Goal: Task Accomplishment & Management: Manage account settings

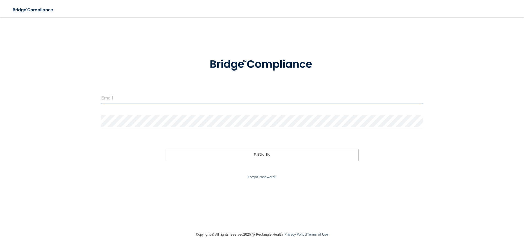
type input "[EMAIL_ADDRESS][DOMAIN_NAME]"
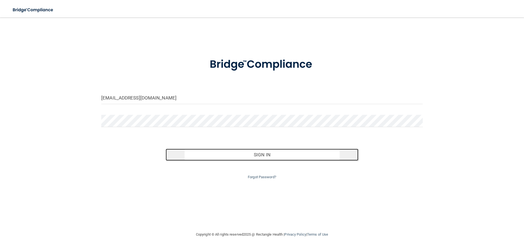
click at [274, 152] on button "Sign In" at bounding box center [262, 154] width 193 height 12
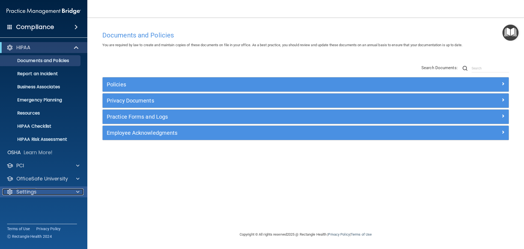
click at [58, 191] on div "Settings" at bounding box center [36, 191] width 68 height 7
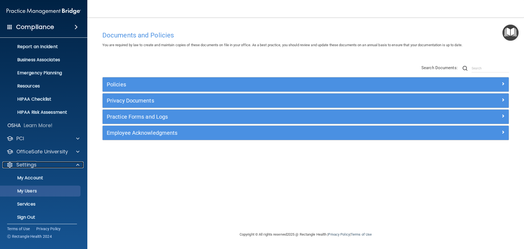
scroll to position [30, 0]
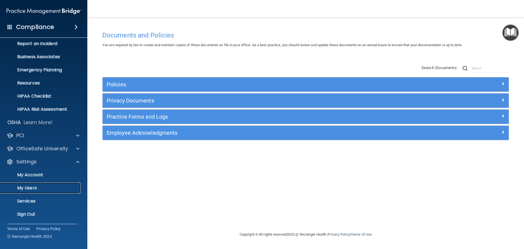
click at [34, 190] on p "My Users" at bounding box center [41, 187] width 75 height 5
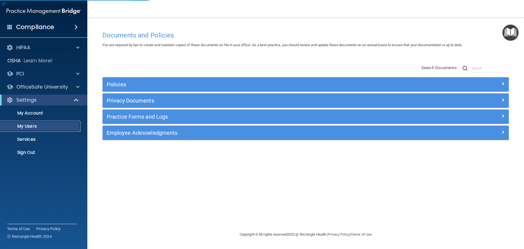
select select "20"
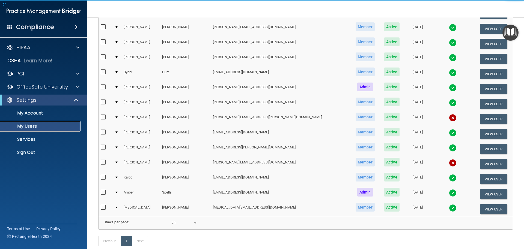
scroll to position [109, 0]
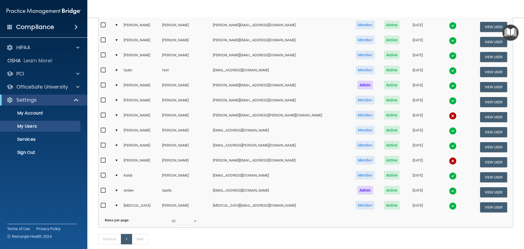
click at [101, 114] on input "checkbox" at bounding box center [104, 115] width 6 height 4
checkbox input "true"
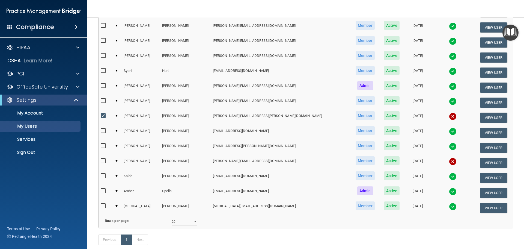
scroll to position [110, 0]
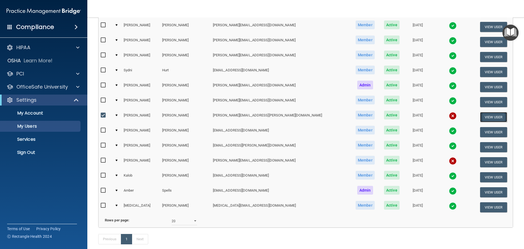
click at [480, 115] on button "View User" at bounding box center [493, 117] width 27 height 10
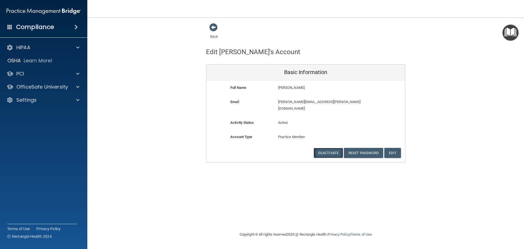
click at [331, 148] on button "Deactivate" at bounding box center [328, 153] width 29 height 10
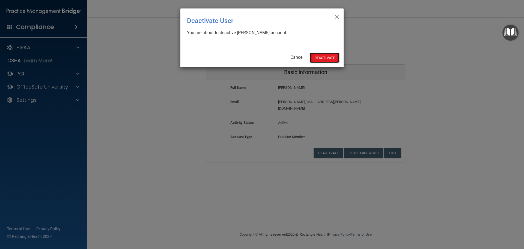
click at [319, 59] on button "Deactivate" at bounding box center [324, 58] width 29 height 10
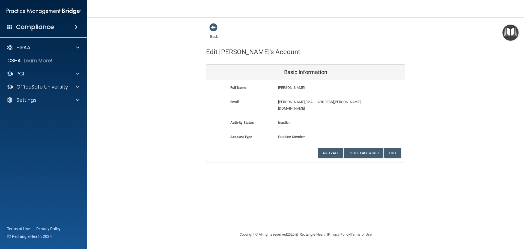
click at [217, 34] on div "Back" at bounding box center [222, 31] width 33 height 17
click at [215, 35] on link "Back" at bounding box center [214, 33] width 8 height 11
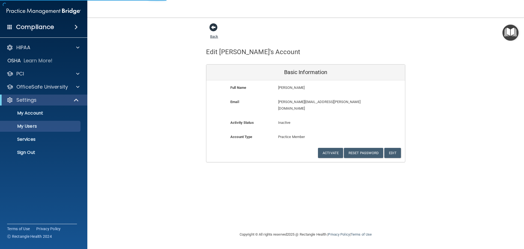
select select "20"
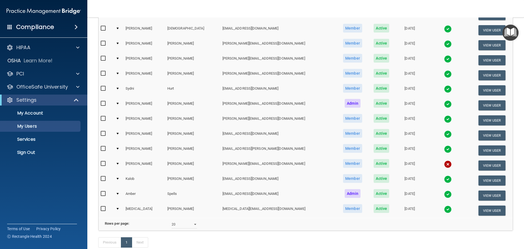
scroll to position [19, 0]
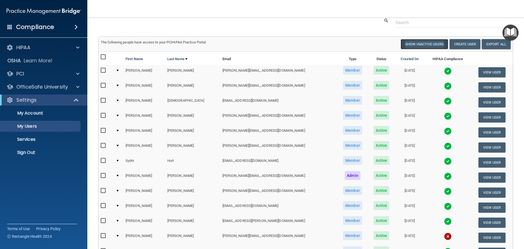
click at [432, 47] on button "Show Inactive Users" at bounding box center [424, 44] width 47 height 10
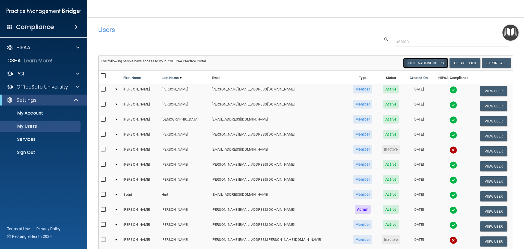
click at [417, 60] on button "Hide Inactive Users" at bounding box center [425, 63] width 45 height 10
select select "20"
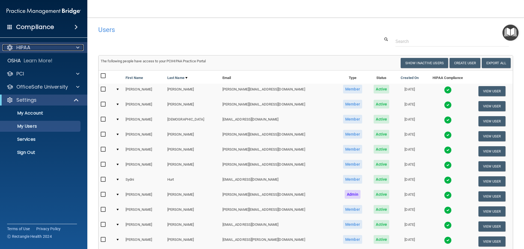
click at [74, 46] on div at bounding box center [77, 47] width 14 height 7
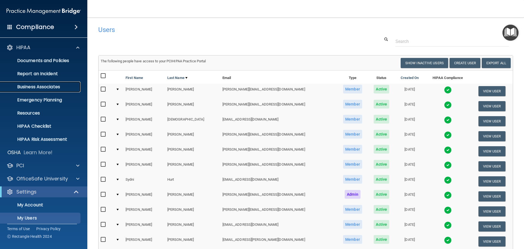
click at [40, 86] on p "Business Associates" at bounding box center [41, 86] width 75 height 5
